Goal: Book appointment/travel/reservation

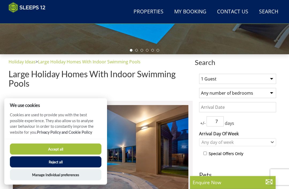
scroll to position [143, 0]
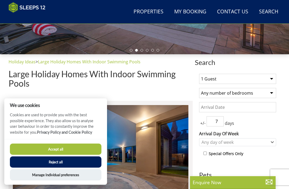
click at [76, 155] on button "Accept all" at bounding box center [56, 149] width 92 height 11
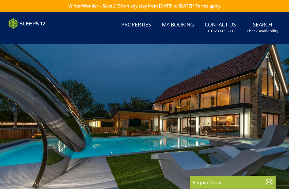
select select
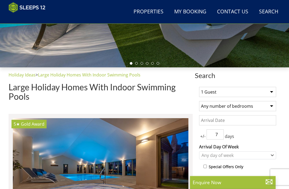
click at [275, 93] on select "1 Guest 2 Guests 3 Guests 4 Guests 5 Guests 6 Guests 7 Guests 8 Guests 9 Guests…" at bounding box center [237, 92] width 77 height 10
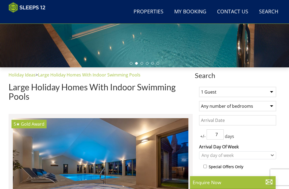
select select "10"
click at [275, 107] on select "Any number of bedrooms 3 Bedrooms 4 Bedrooms 5 Bedrooms 6 Bedrooms 7 Bedrooms 8…" at bounding box center [237, 106] width 77 height 10
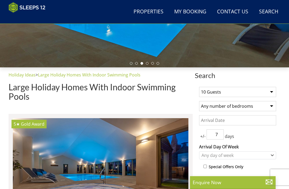
select select "5"
click at [245, 120] on input "Date" at bounding box center [237, 120] width 77 height 10
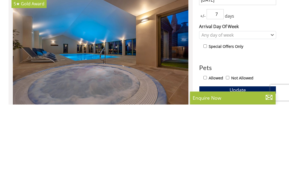
scroll to position [251, 0]
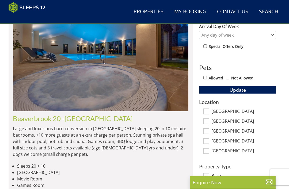
click at [257, 42] on div "1 Guest 2 Guests 3 Guests 4 Guests 5 Guests 6 Guests 7 Guests 8 Guests 9 Guests…" at bounding box center [238, 90] width 86 height 257
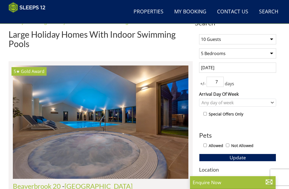
scroll to position [183, 0]
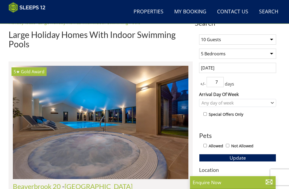
click at [235, 70] on input "[DATE]" at bounding box center [237, 68] width 77 height 10
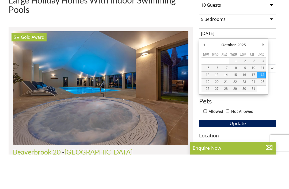
type input "[DATE]"
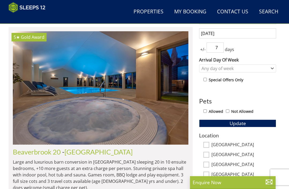
click at [203, 50] on span "+/-" at bounding box center [202, 49] width 7 height 6
click at [202, 63] on label "Arrival Day Of Week" at bounding box center [237, 60] width 77 height 6
click at [0, 0] on select "[DATE] [DATE] [DATE] [DATE] [DATE] [DATE] [DATE]" at bounding box center [0, 0] width 0 height 0
click at [223, 48] on input "7" at bounding box center [215, 48] width 17 height 10
type input "3"
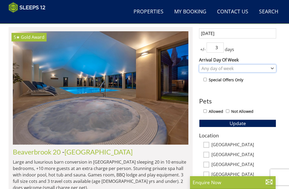
click at [276, 69] on div "Any day of week" at bounding box center [237, 69] width 77 height 8
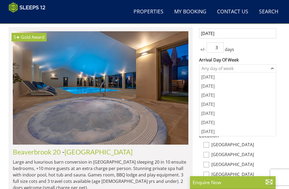
click at [213, 116] on div "[DATE]" at bounding box center [237, 113] width 77 height 9
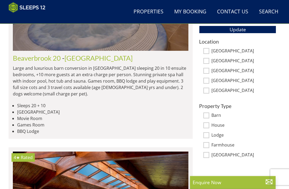
scroll to position [313, 0]
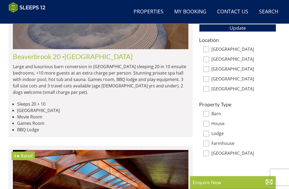
click at [208, 50] on input "[GEOGRAPHIC_DATA]" at bounding box center [206, 50] width 6 height 6
checkbox input "true"
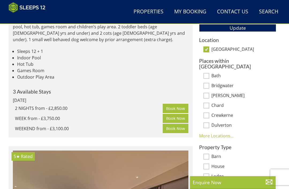
click at [206, 73] on input "Bath" at bounding box center [206, 76] width 6 height 6
checkbox input "true"
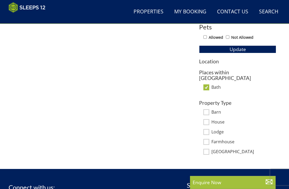
click at [207, 85] on input "Bath" at bounding box center [206, 88] width 6 height 6
checkbox input "false"
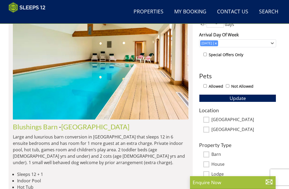
scroll to position [242, 0]
click at [204, 89] on div "Allowed Not Allowed" at bounding box center [239, 87] width 73 height 8
click at [208, 91] on div "1 Guest 2 Guests 3 Guests 4 Guests 5 Guests 6 Guests 7 Guests 8 Guests 9 Guests…" at bounding box center [238, 84] width 86 height 227
click at [207, 87] on input "Allowed" at bounding box center [204, 86] width 3 height 3
checkbox input "true"
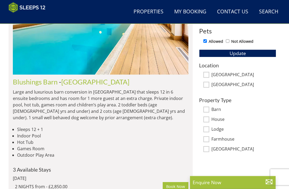
scroll to position [287, 0]
click at [208, 75] on input "[GEOGRAPHIC_DATA]" at bounding box center [206, 75] width 6 height 6
checkbox input "true"
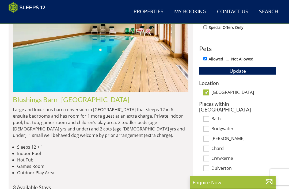
scroll to position [270, 0]
click at [257, 74] on button "Update" at bounding box center [237, 70] width 77 height 7
click at [215, 85] on h3 "Location" at bounding box center [237, 83] width 77 height 6
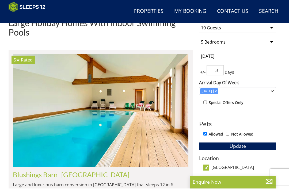
scroll to position [194, 0]
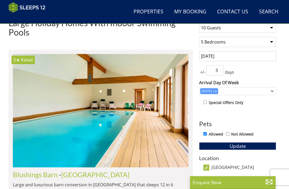
click at [209, 168] on input "[GEOGRAPHIC_DATA]" at bounding box center [206, 168] width 6 height 6
checkbox input "false"
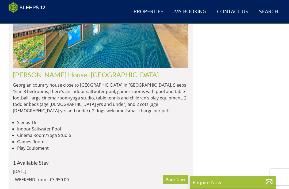
scroll to position [819, 0]
